Goal: Find contact information: Obtain details needed to contact an individual or organization

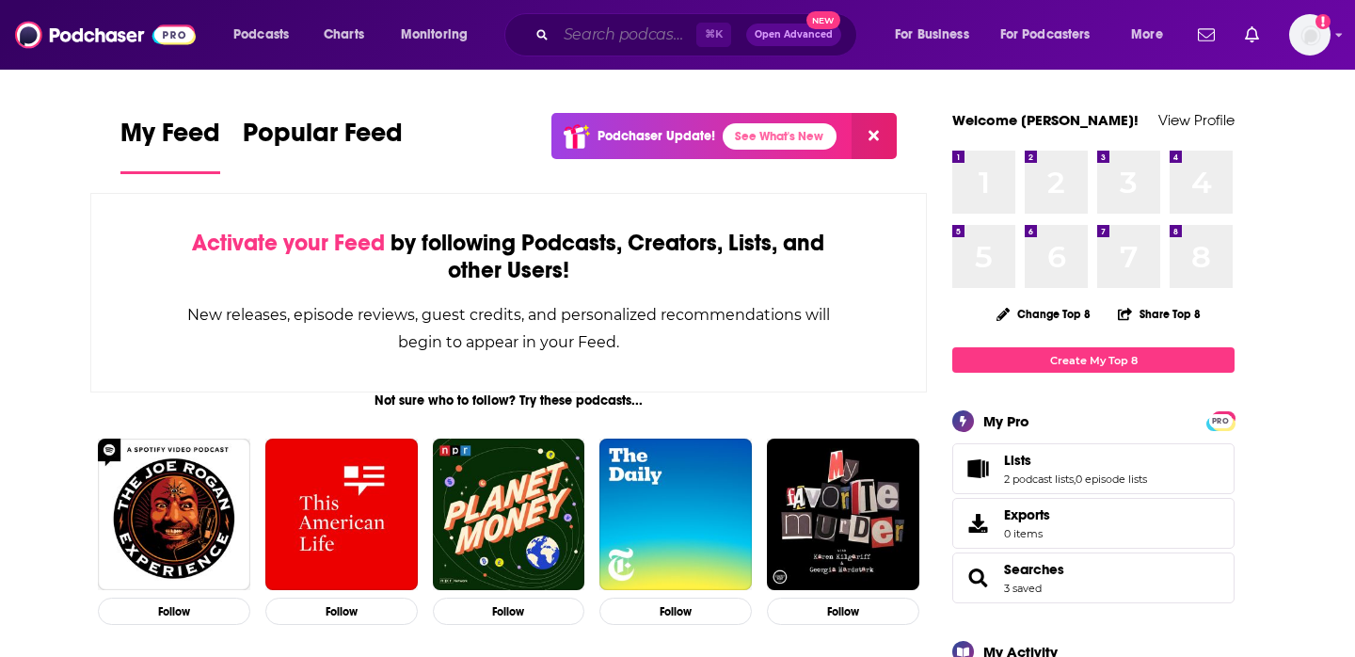
click at [597, 44] on input "Search podcasts, credits, & more..." at bounding box center [626, 35] width 140 height 30
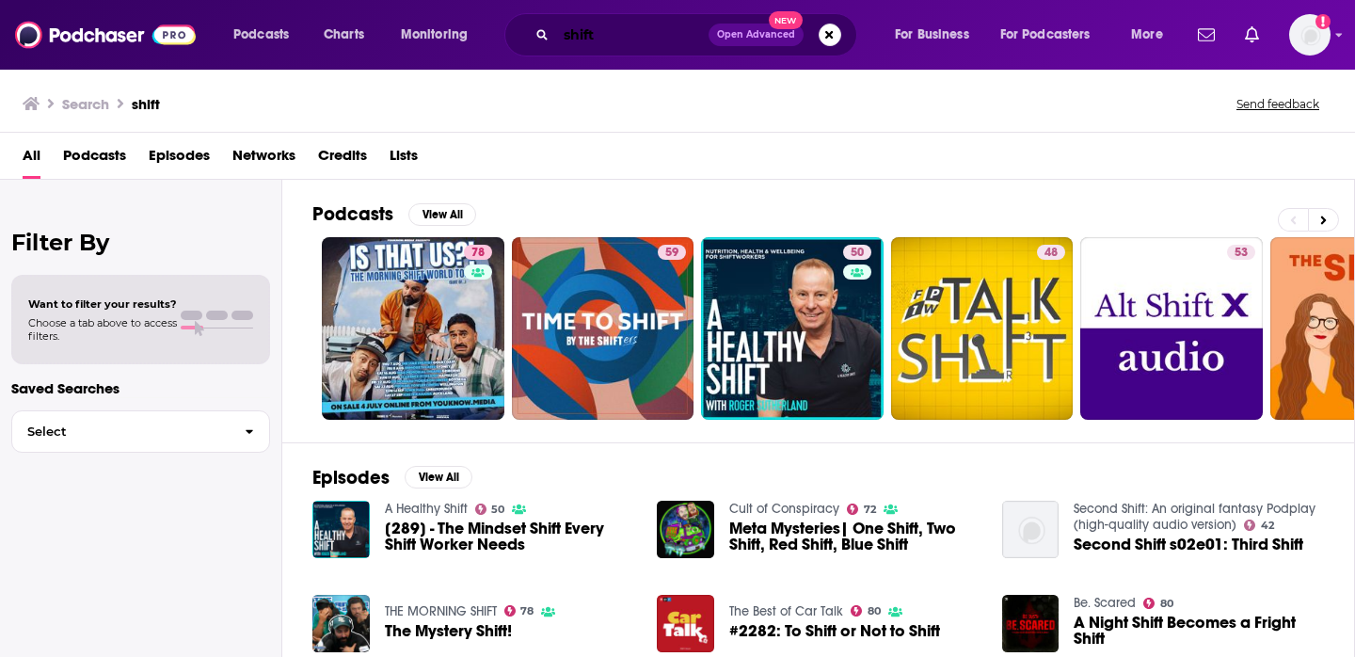
click at [631, 41] on input "shift" at bounding box center [632, 35] width 152 height 30
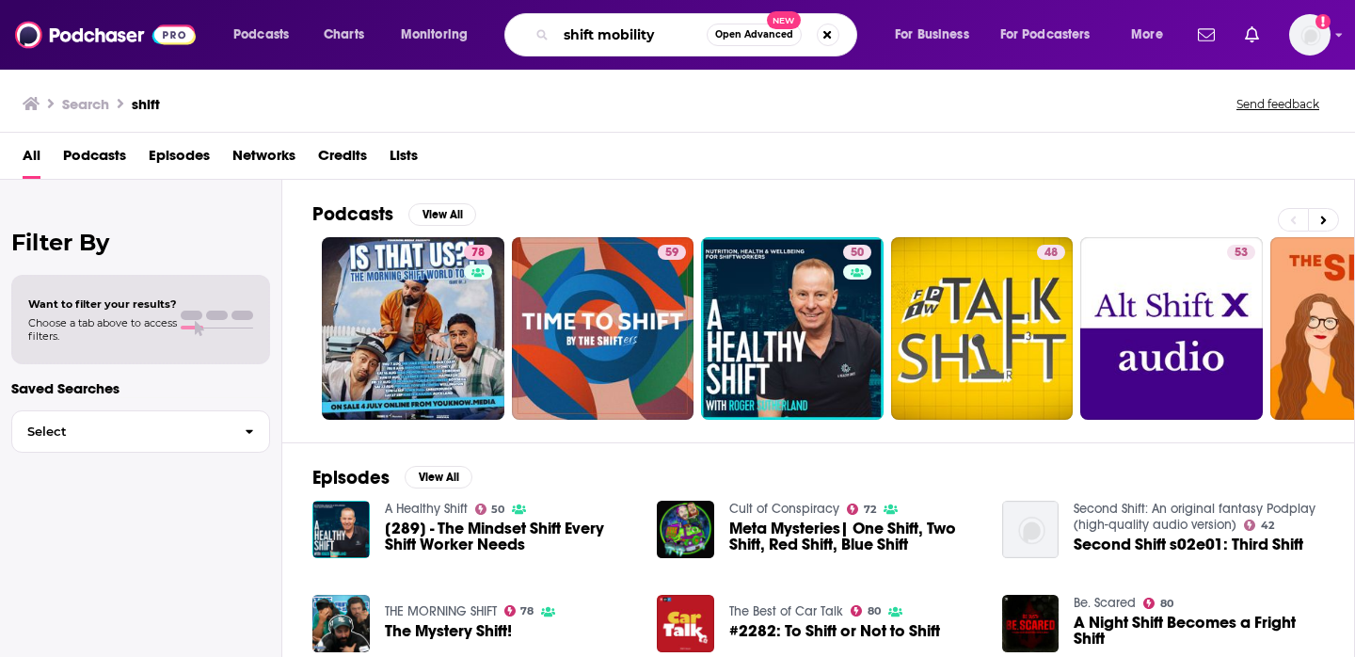
type input "shift mobility"
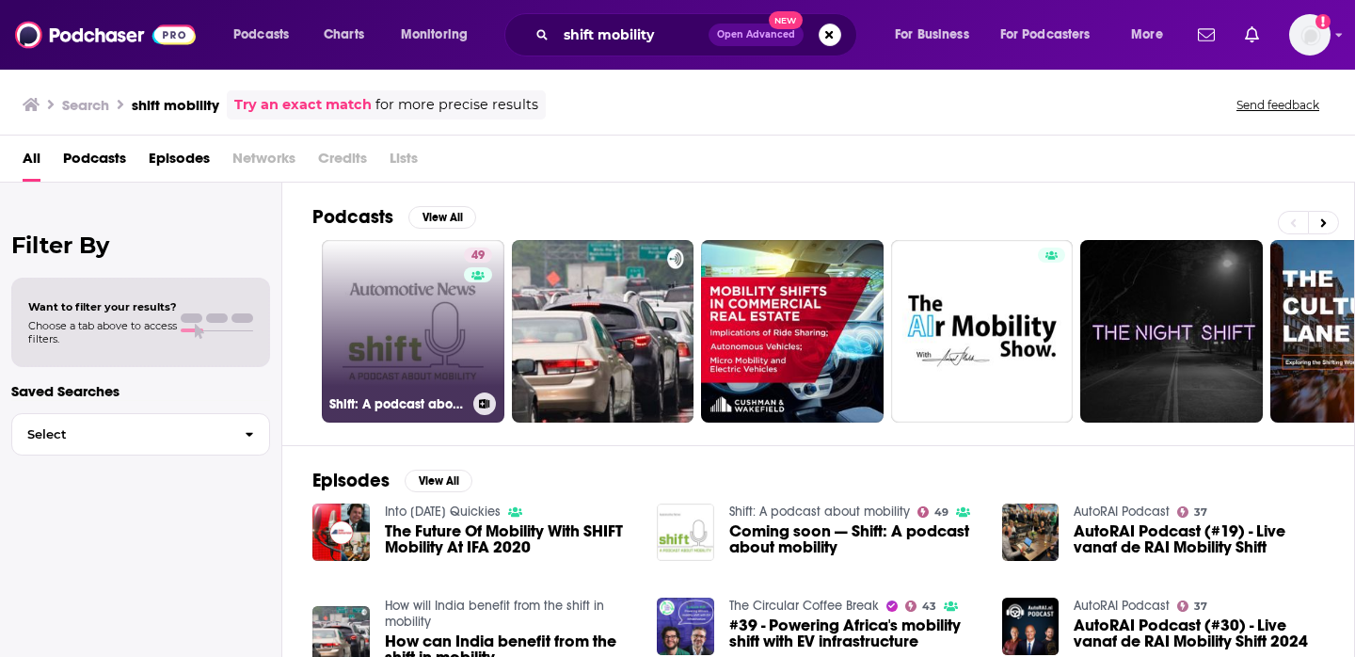
click at [413, 333] on link "49 Shift: A podcast about mobility" at bounding box center [413, 331] width 183 height 183
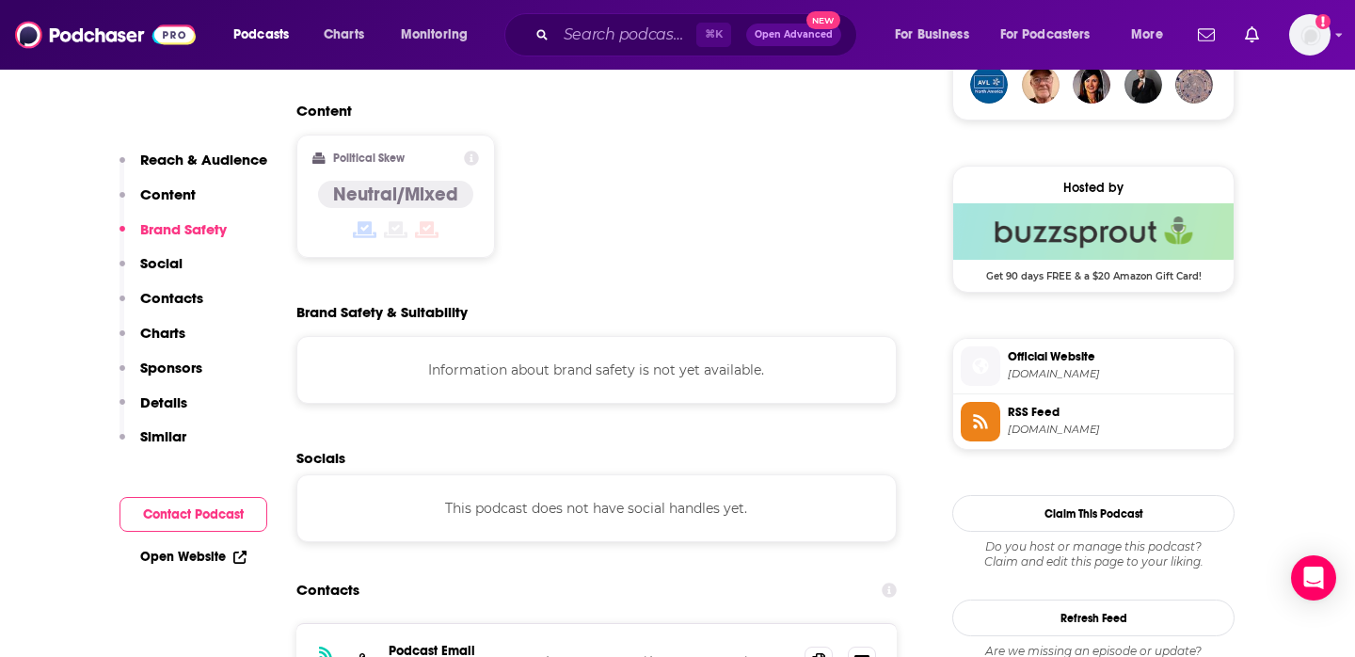
scroll to position [1441, 0]
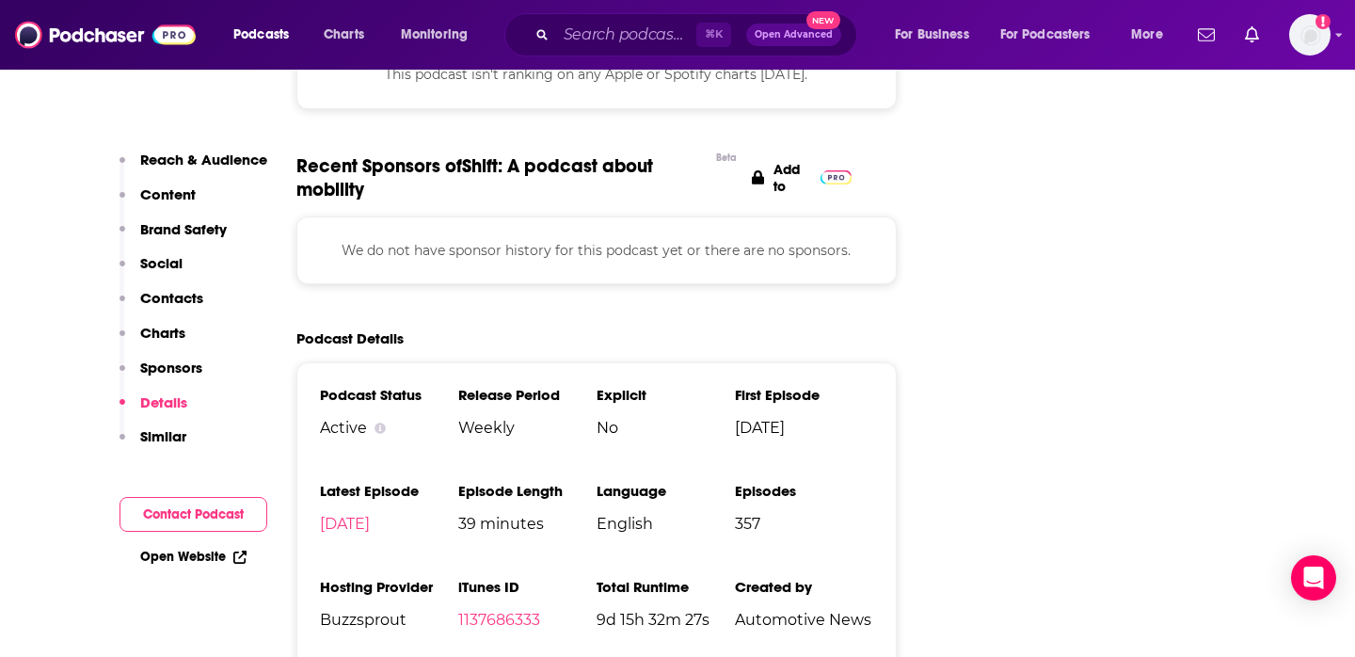
click at [215, 505] on button "Contact Podcast" at bounding box center [193, 514] width 148 height 35
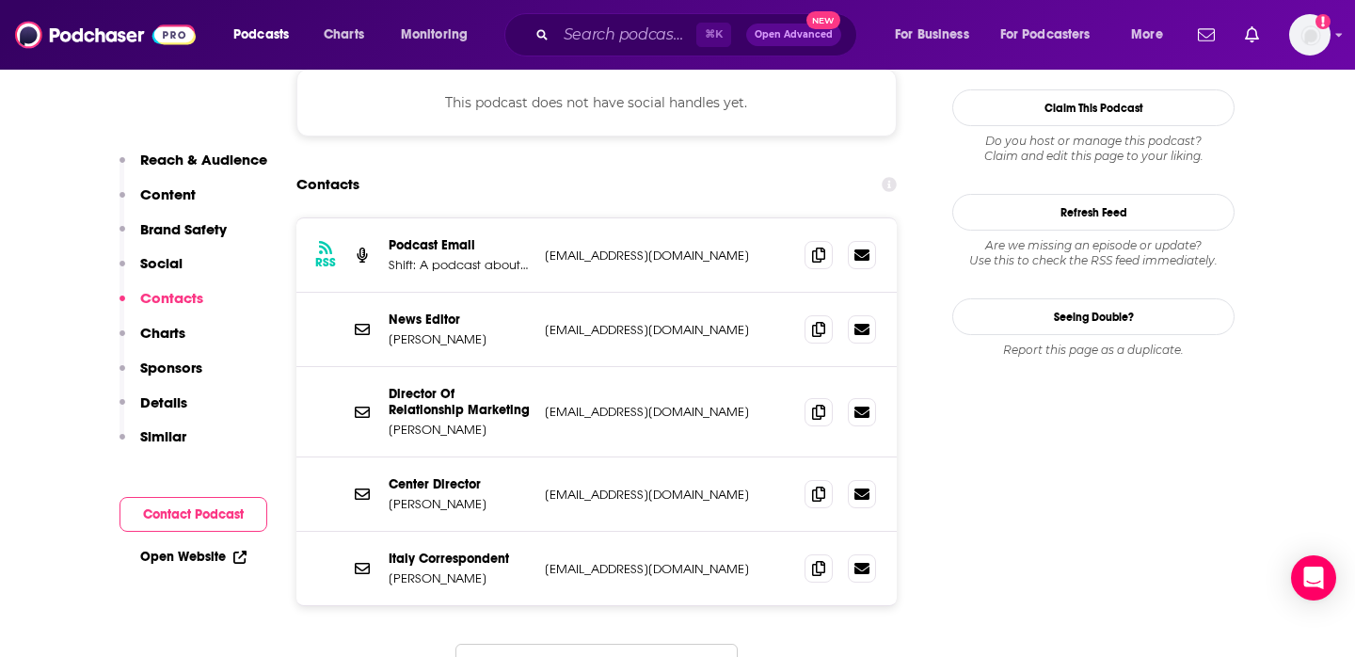
scroll to position [1849, 0]
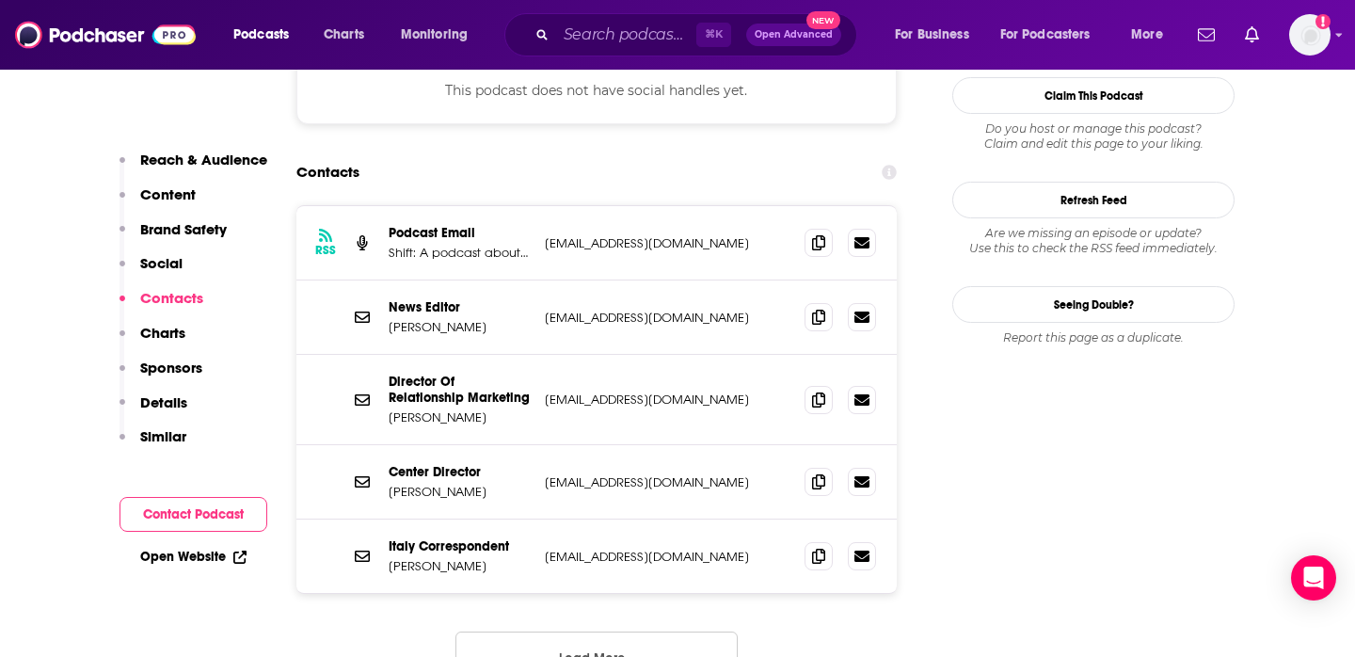
click at [552, 631] on button "Load More..." at bounding box center [596, 656] width 282 height 51
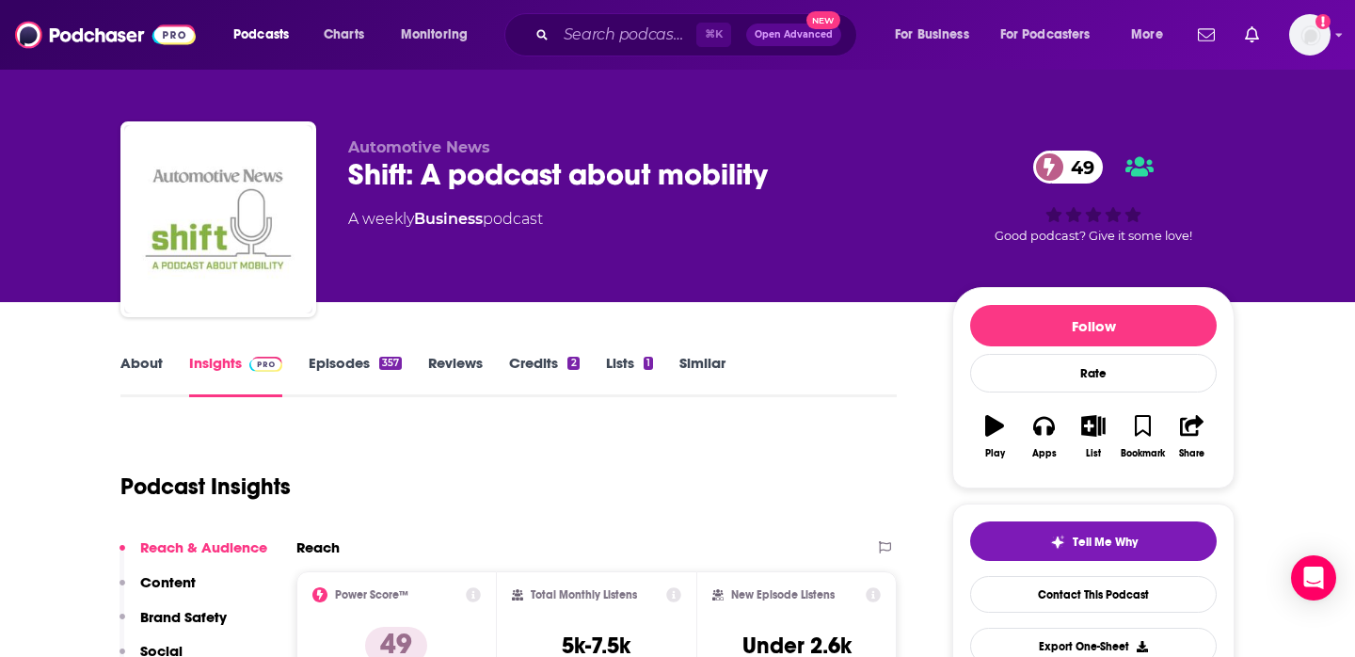
scroll to position [0, 0]
